Goal: Transaction & Acquisition: Purchase product/service

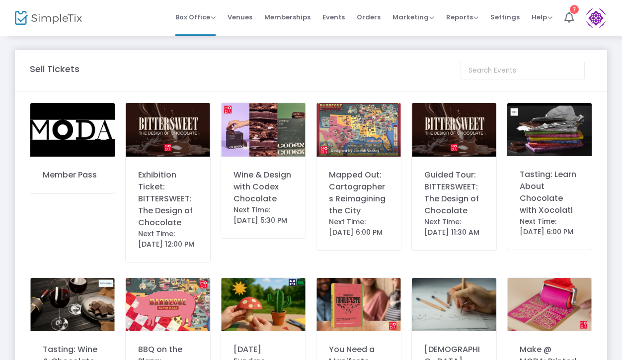
click at [268, 197] on div "Wine & Design with Codex Chocolate" at bounding box center [263, 187] width 60 height 36
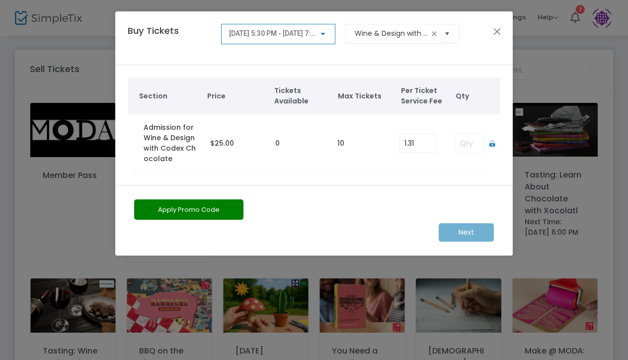
click at [470, 144] on td at bounding box center [467, 143] width 44 height 58
click at [493, 143] on icon at bounding box center [491, 143] width 5 height 6
click at [470, 145] on input at bounding box center [471, 143] width 33 height 19
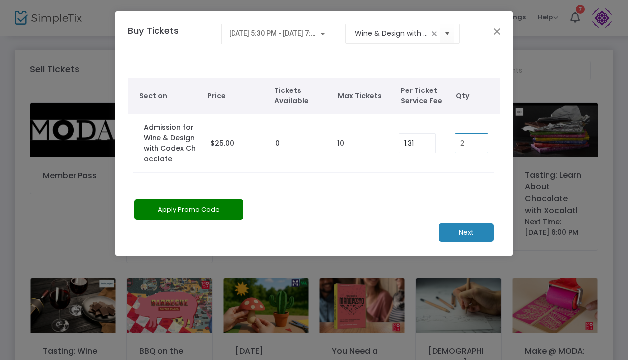
type input "2"
click at [468, 233] on m-button "Next" at bounding box center [466, 232] width 55 height 18
click at [446, 39] on span "Select" at bounding box center [447, 33] width 16 height 16
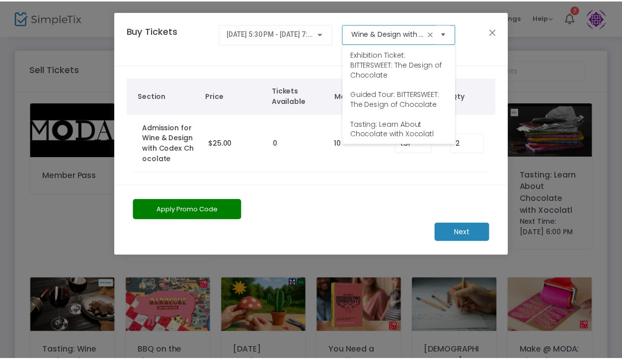
scroll to position [129, 0]
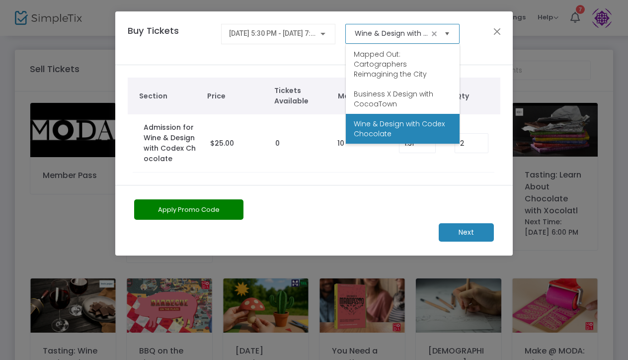
click at [446, 39] on span "Select" at bounding box center [447, 33] width 16 height 16
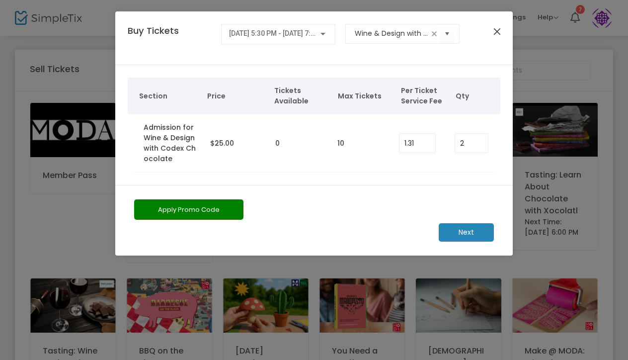
click at [496, 34] on button "Close" at bounding box center [497, 31] width 13 height 13
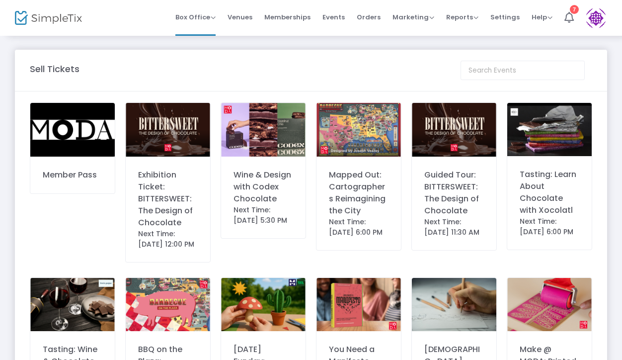
click at [255, 209] on div "Next Time: [DATE] 5:30 PM" at bounding box center [263, 215] width 60 height 21
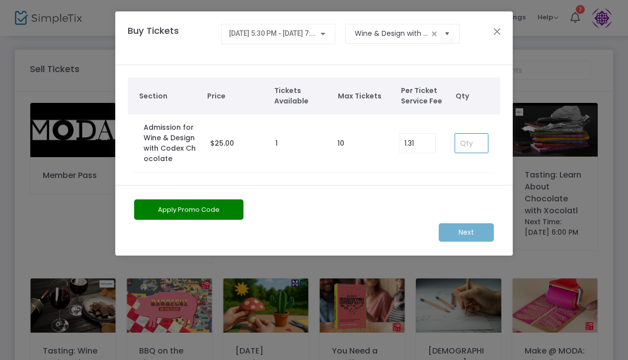
click at [470, 145] on input at bounding box center [471, 143] width 33 height 19
type input "1"
click at [464, 233] on m-button "Next" at bounding box center [466, 232] width 55 height 18
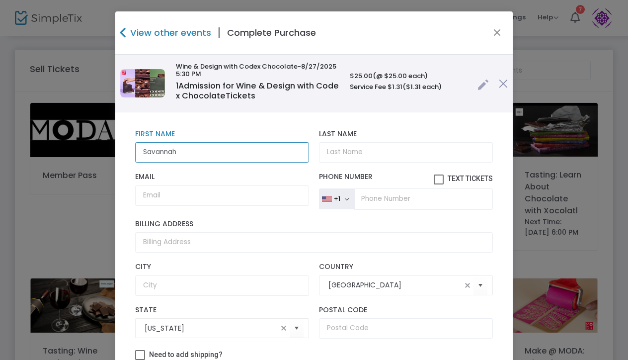
type input "Savannah"
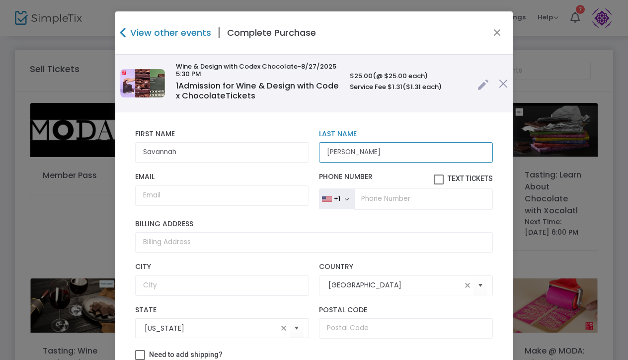
type input "Baker"
click at [477, 84] on link at bounding box center [482, 82] width 11 height 16
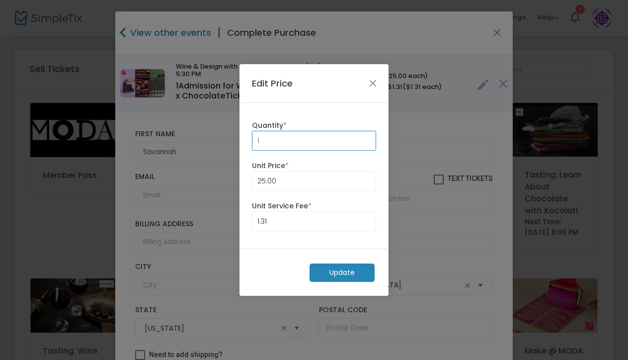
click at [260, 141] on input "1" at bounding box center [313, 140] width 123 height 19
type input "2"
drag, startPoint x: 278, startPoint y: 182, endPoint x: 247, endPoint y: 182, distance: 31.3
click at [247, 182] on div "25 Unit Price *" at bounding box center [314, 175] width 134 height 30
type input "0.00"
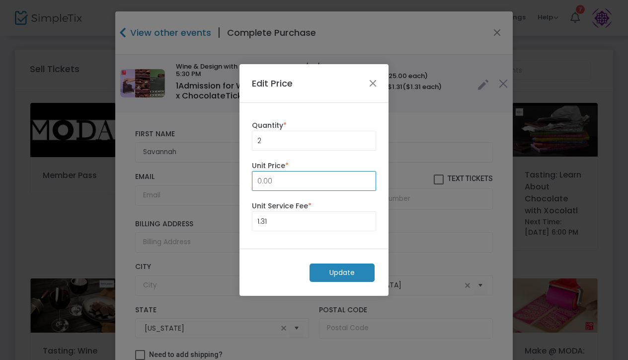
click at [339, 269] on m-button "Update" at bounding box center [342, 272] width 65 height 18
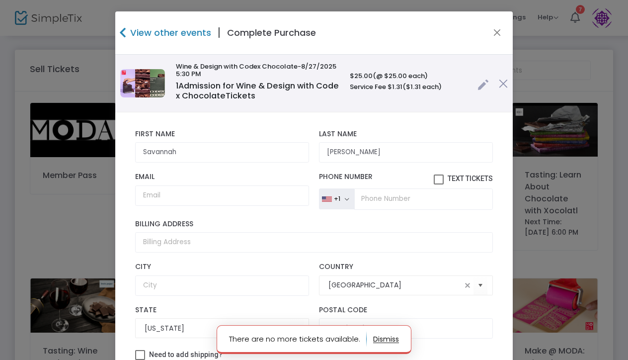
click at [477, 87] on link at bounding box center [482, 82] width 11 height 16
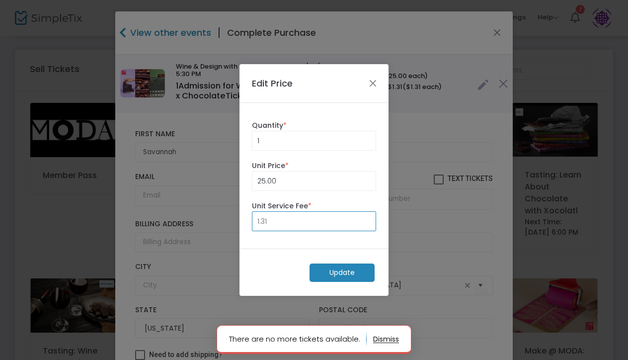
drag, startPoint x: 273, startPoint y: 218, endPoint x: 242, endPoint y: 220, distance: 31.4
click at [242, 220] on div "1 Quantity * 25.00 Unit Price * 1.31 Unit Service Fee *" at bounding box center [313, 176] width 149 height 146
type input "0.00"
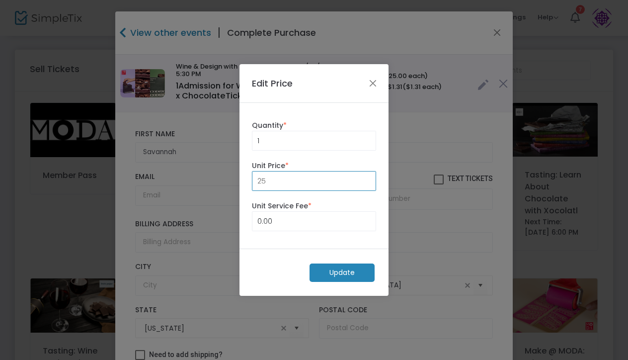
drag, startPoint x: 280, startPoint y: 182, endPoint x: 238, endPoint y: 180, distance: 41.8
click at [238, 180] on ngb-modal-window "Edit Price 1 Quantity * 25 Unit Price * 0.00 Unit Service Fee * Update" at bounding box center [314, 180] width 628 height 360
type input "0.00"
drag, startPoint x: 264, startPoint y: 140, endPoint x: 250, endPoint y: 140, distance: 13.4
click at [250, 140] on div "1 Quantity *" at bounding box center [314, 135] width 134 height 30
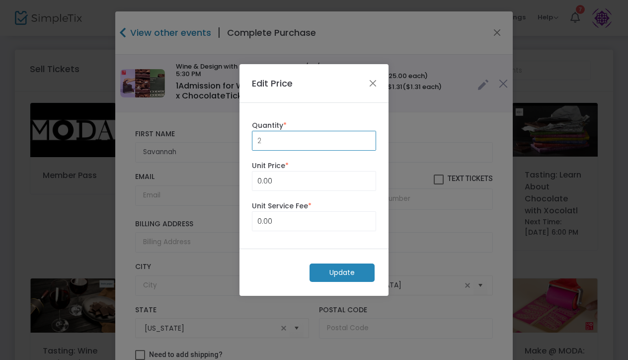
type input "2"
click at [330, 275] on m-button "Update" at bounding box center [342, 272] width 65 height 18
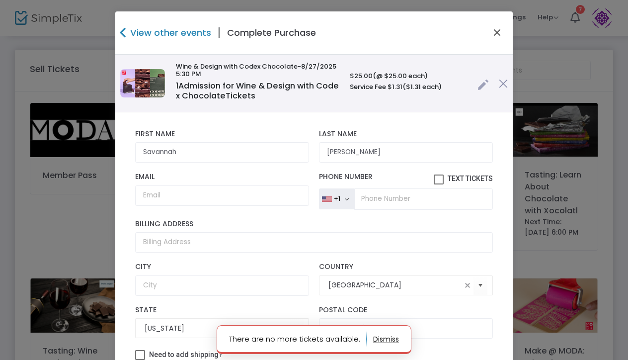
click at [493, 31] on button "Close" at bounding box center [497, 32] width 13 height 13
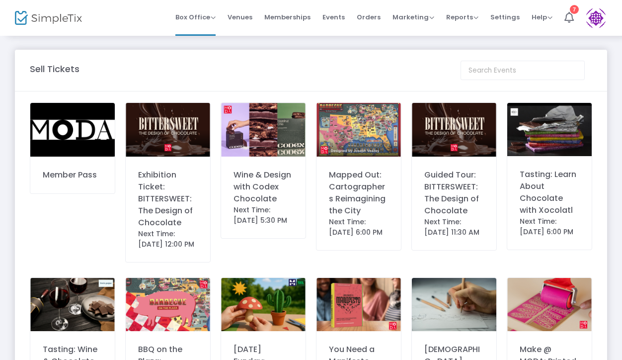
click at [263, 196] on div "Wine & Design with Codex Chocolate" at bounding box center [263, 187] width 60 height 36
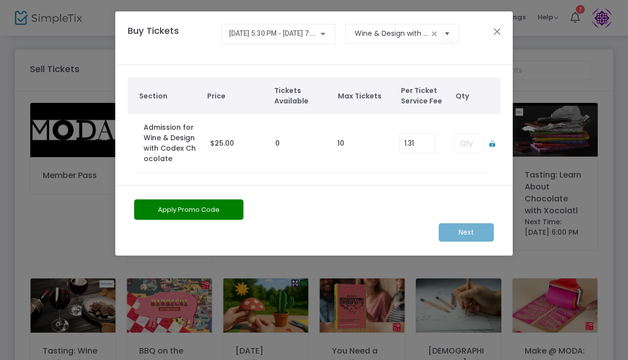
click at [471, 146] on td at bounding box center [467, 143] width 44 height 58
click at [469, 143] on td at bounding box center [467, 143] width 44 height 58
click at [498, 28] on button "Close" at bounding box center [497, 31] width 13 height 13
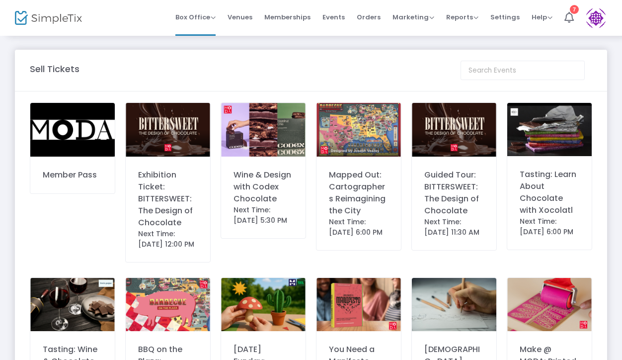
click at [247, 197] on div "Wine & Design with Codex Chocolate" at bounding box center [263, 187] width 60 height 36
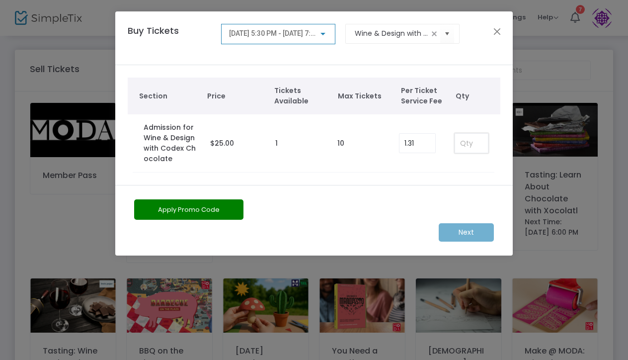
click at [462, 146] on input at bounding box center [471, 143] width 33 height 19
type input "2"
click at [496, 31] on button "Close" at bounding box center [497, 31] width 13 height 13
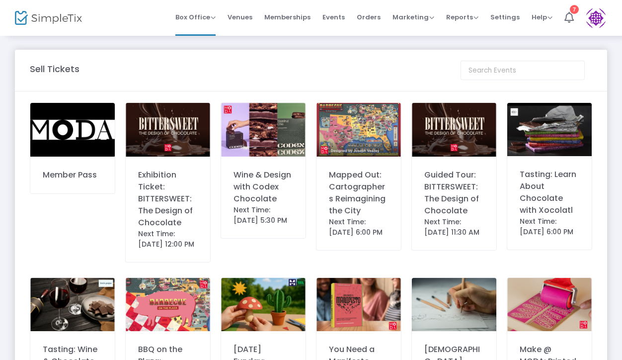
click at [264, 202] on div "Wine & Design with Codex Chocolate" at bounding box center [263, 187] width 60 height 36
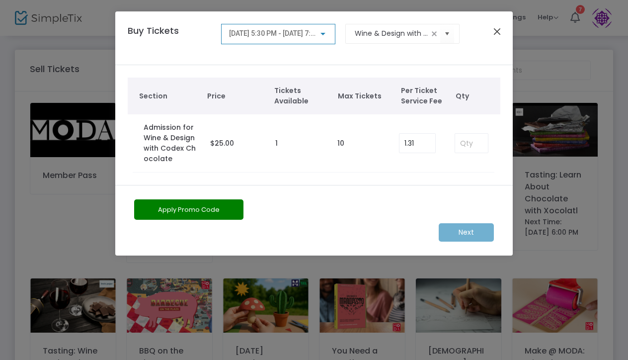
click at [497, 32] on button "Close" at bounding box center [497, 31] width 13 height 13
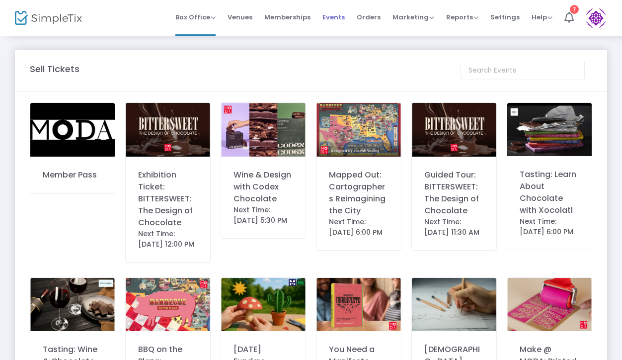
click at [343, 19] on span "Events" at bounding box center [333, 16] width 22 height 25
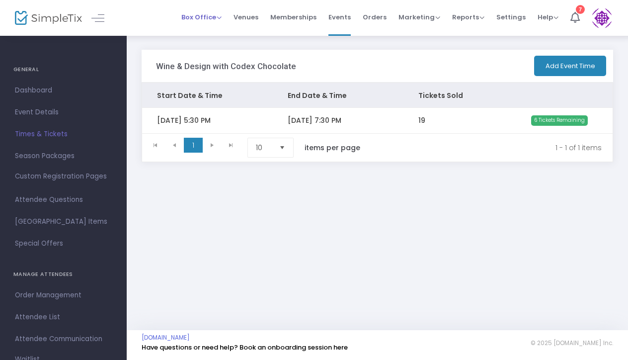
click at [210, 18] on span "Box Office" at bounding box center [201, 16] width 40 height 9
click at [213, 31] on li "Sell Tickets" at bounding box center [216, 33] width 71 height 19
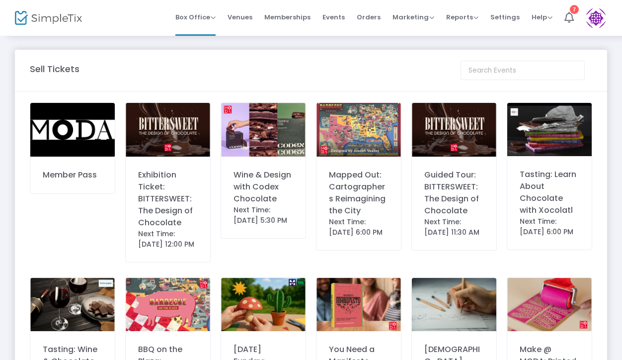
click at [256, 191] on div "Wine & Design with Codex Chocolate" at bounding box center [263, 187] width 60 height 36
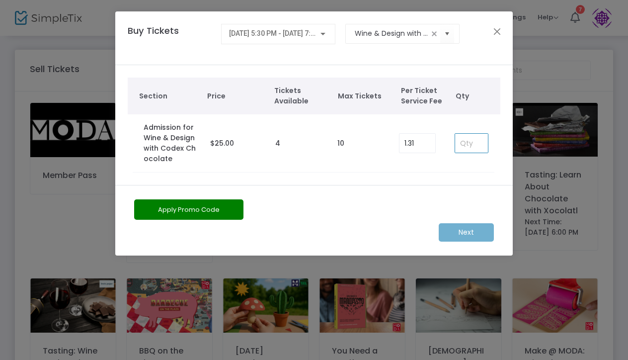
click at [468, 144] on input at bounding box center [471, 143] width 33 height 19
type input "2"
click at [466, 229] on m-button "Next" at bounding box center [466, 232] width 55 height 18
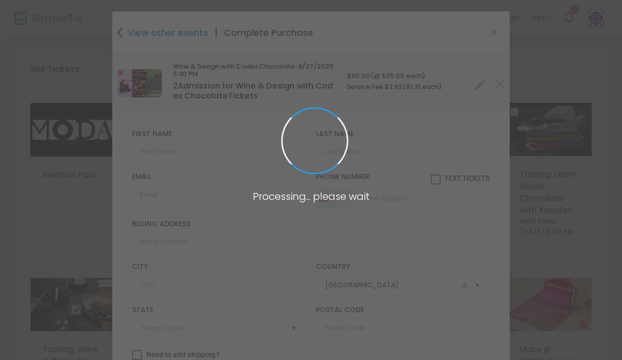
type input "[US_STATE]"
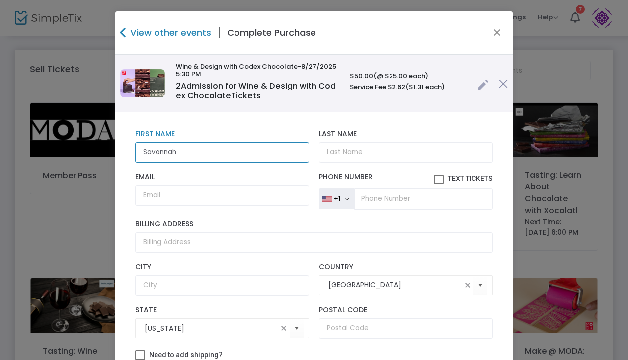
type input "Savannah"
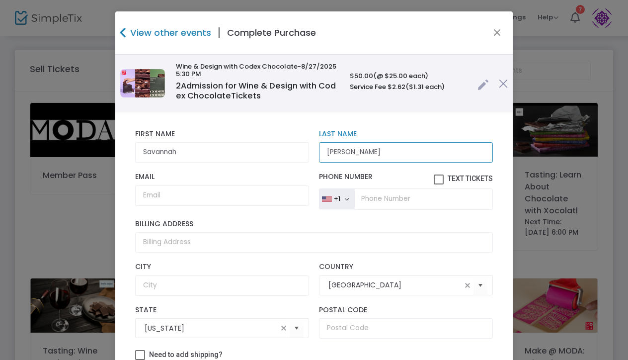
type input "[PERSON_NAME]"
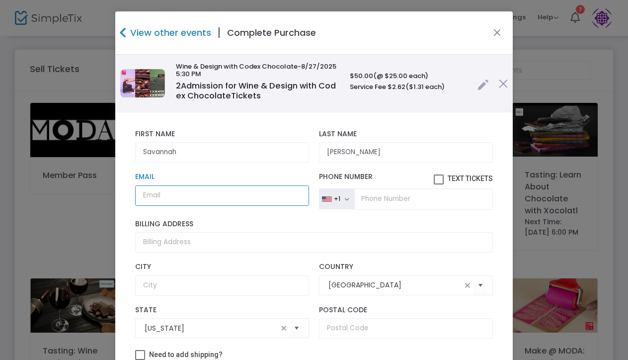
paste input "[EMAIL_ADDRESS][DOMAIN_NAME]"
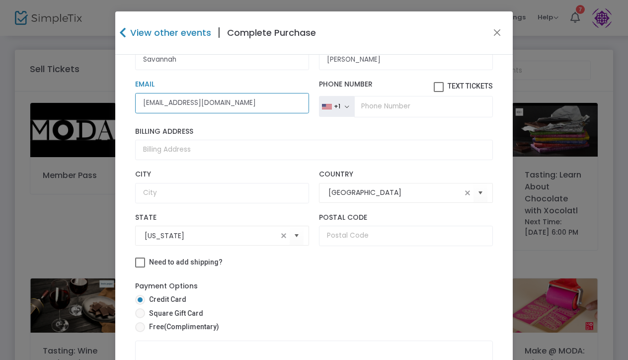
type input "[EMAIL_ADDRESS][DOMAIN_NAME]"
click at [138, 326] on span at bounding box center [140, 327] width 10 height 10
click at [140, 332] on input "Free (Complimentary)" at bounding box center [140, 332] width 0 height 0
radio input "true"
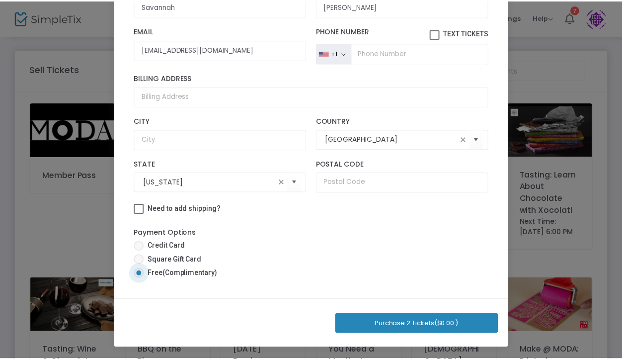
scroll to position [100, 0]
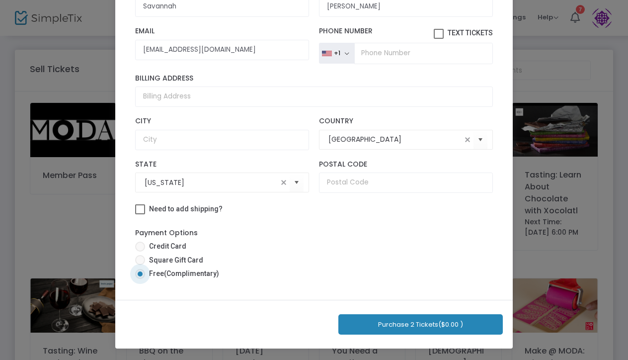
click at [418, 329] on button "Purchase 2 Tickets ($0.00 )" at bounding box center [420, 324] width 164 height 20
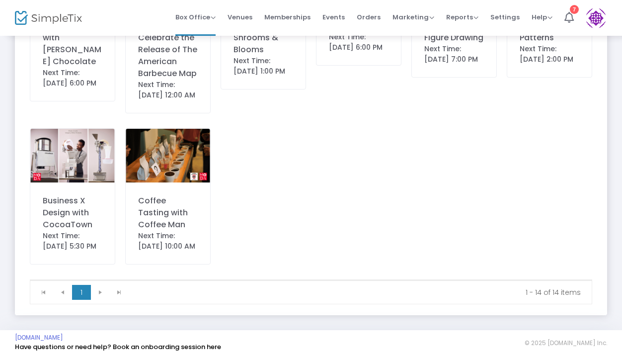
scroll to position [367, 0]
click at [337, 20] on span "Events" at bounding box center [333, 16] width 22 height 25
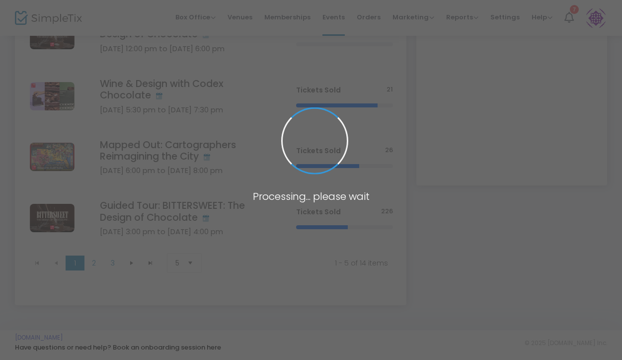
scroll to position [60, 0]
